Goal: Obtain resource: Obtain resource

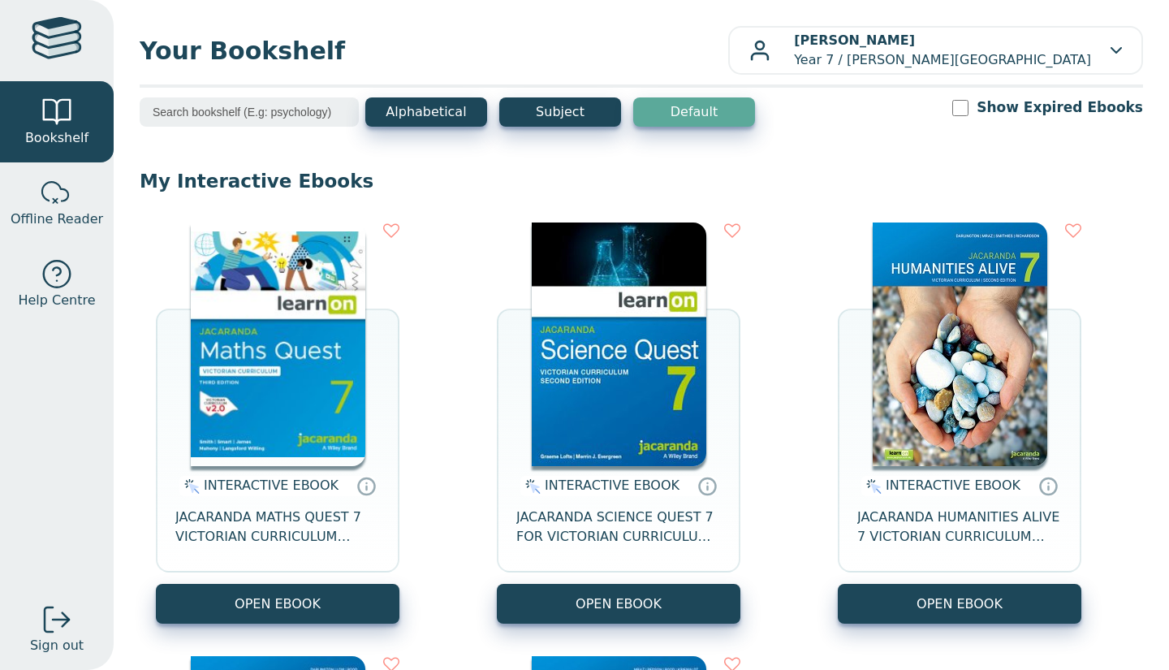
click at [545, 454] on img at bounding box center [619, 343] width 174 height 243
click at [575, 604] on button "OPEN EBOOK" at bounding box center [618, 603] width 243 height 40
